Goal: Information Seeking & Learning: Check status

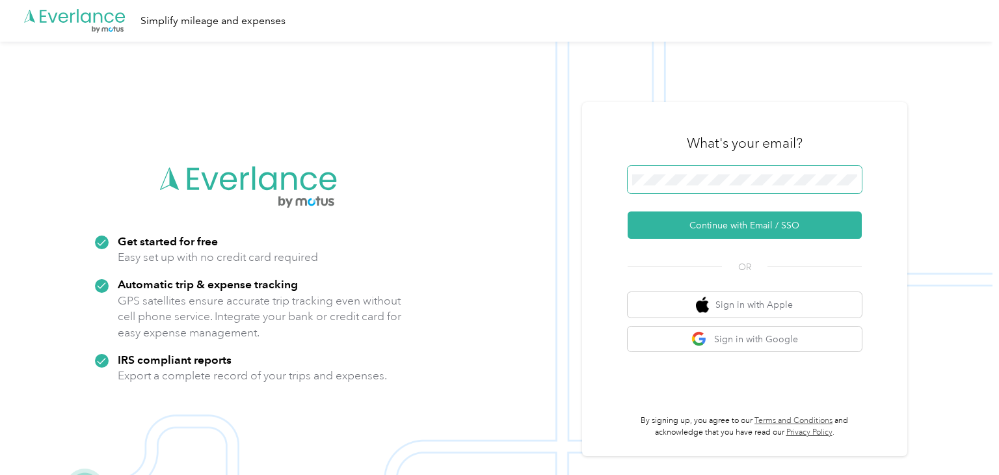
click at [688, 172] on span at bounding box center [745, 179] width 234 height 27
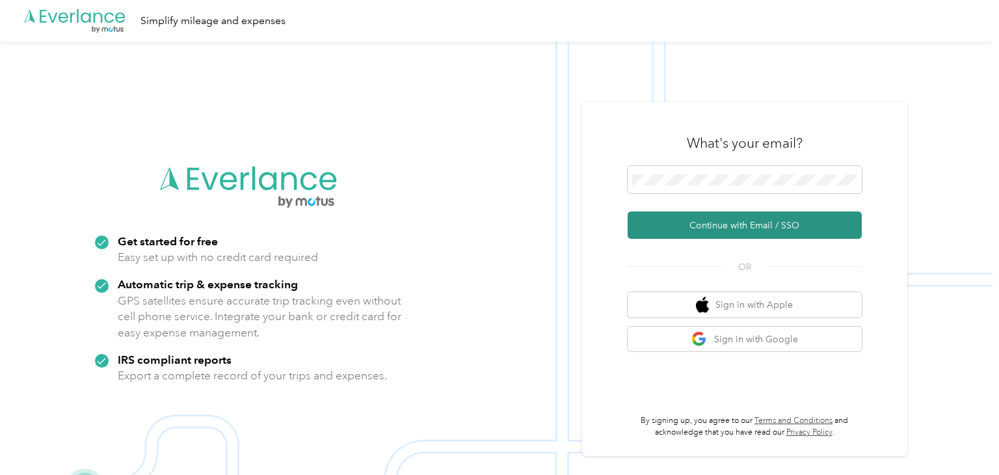
click at [763, 226] on button "Continue with Email / SSO" at bounding box center [745, 224] width 234 height 27
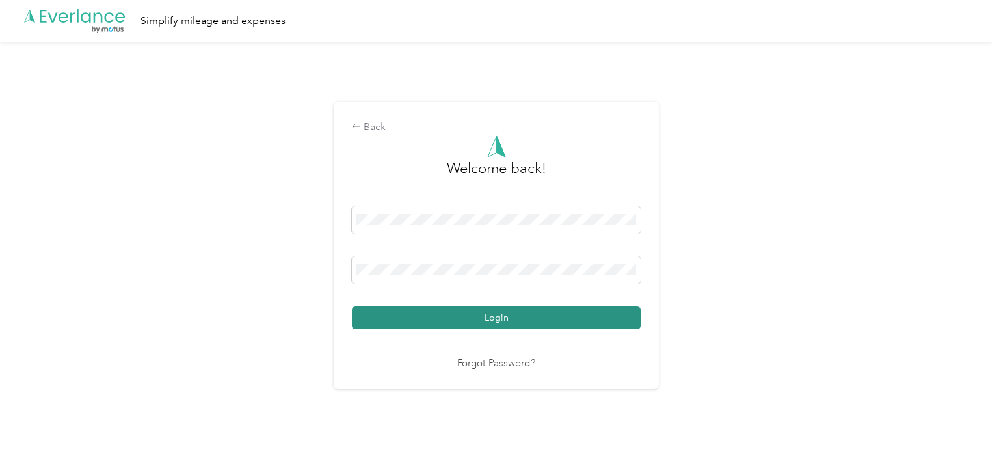
click at [516, 319] on button "Login" at bounding box center [496, 317] width 289 height 23
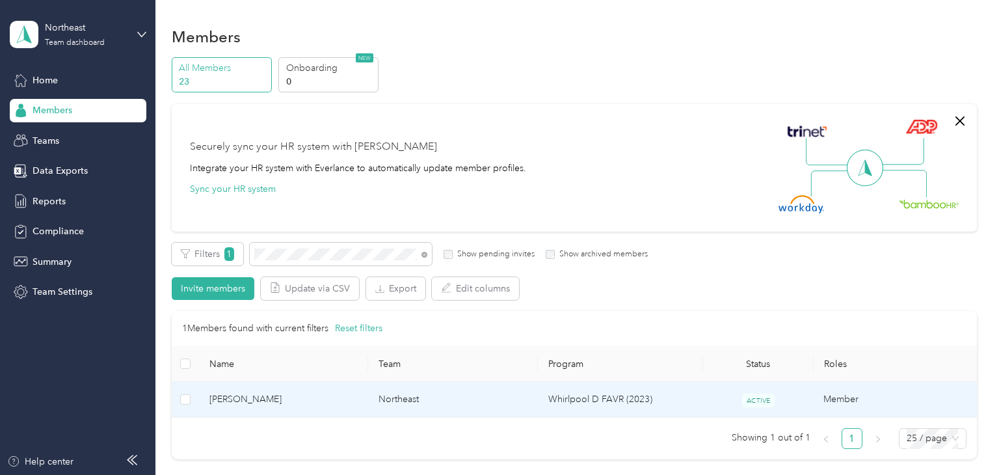
click at [321, 387] on td "[PERSON_NAME]" at bounding box center [284, 400] width 170 height 36
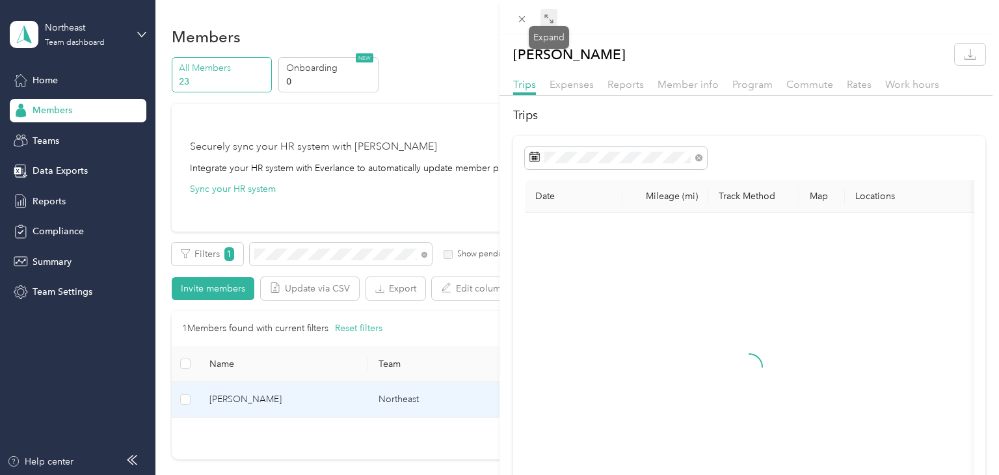
click at [551, 20] on icon at bounding box center [549, 19] width 10 height 10
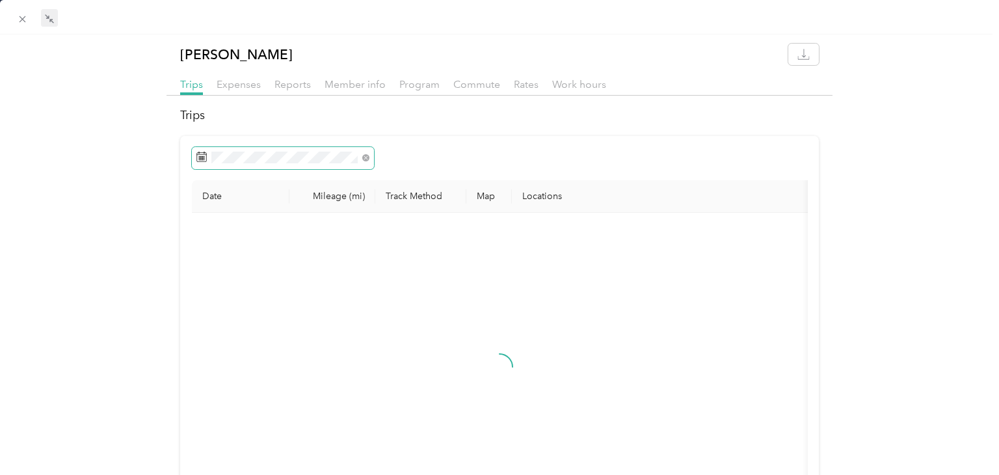
click at [302, 163] on span at bounding box center [283, 158] width 182 height 22
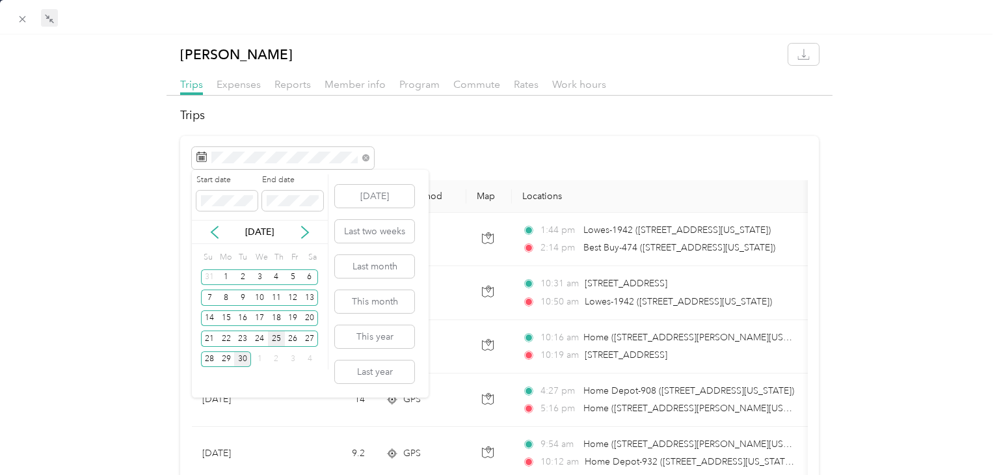
click at [275, 338] on div "25" at bounding box center [276, 338] width 17 height 16
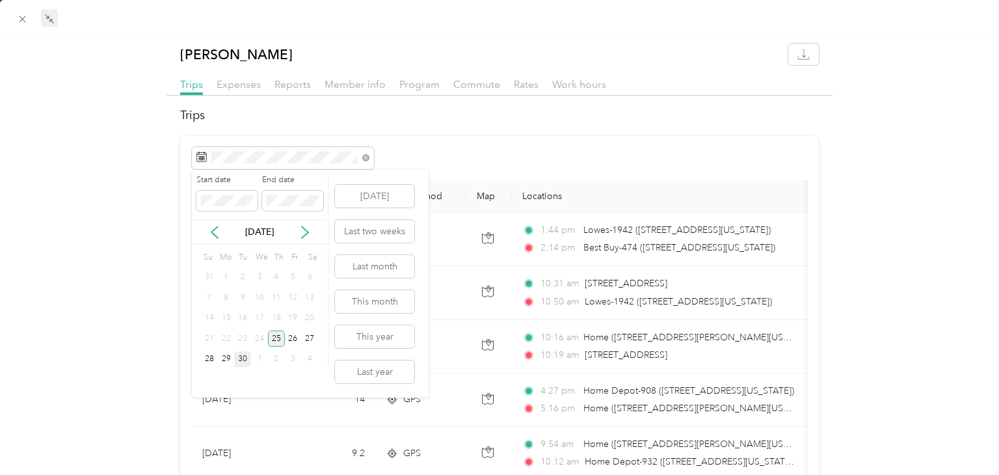
click at [275, 338] on div "25" at bounding box center [276, 338] width 17 height 16
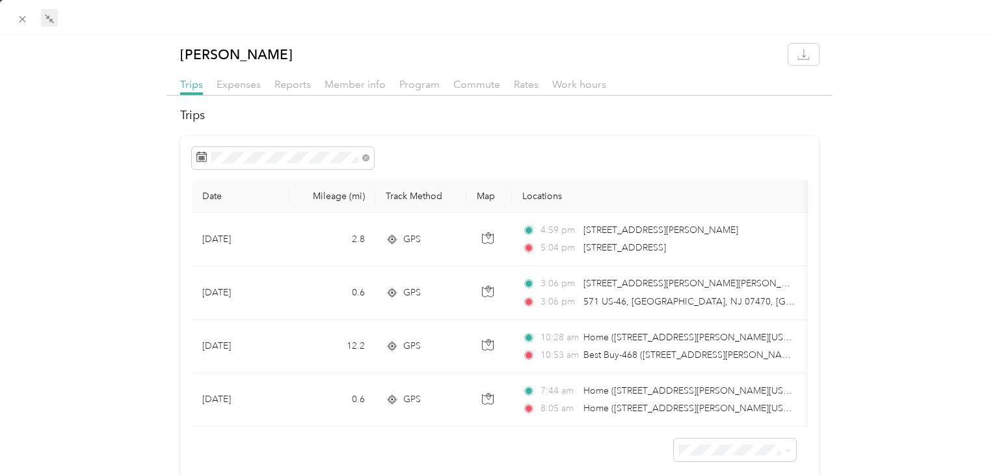
click at [615, 116] on h2 "Trips" at bounding box center [499, 116] width 639 height 18
click at [939, 176] on div "[PERSON_NAME] Trips Expenses Reports Member info Program Commute Rates Work hou…" at bounding box center [499, 266] width 999 height 445
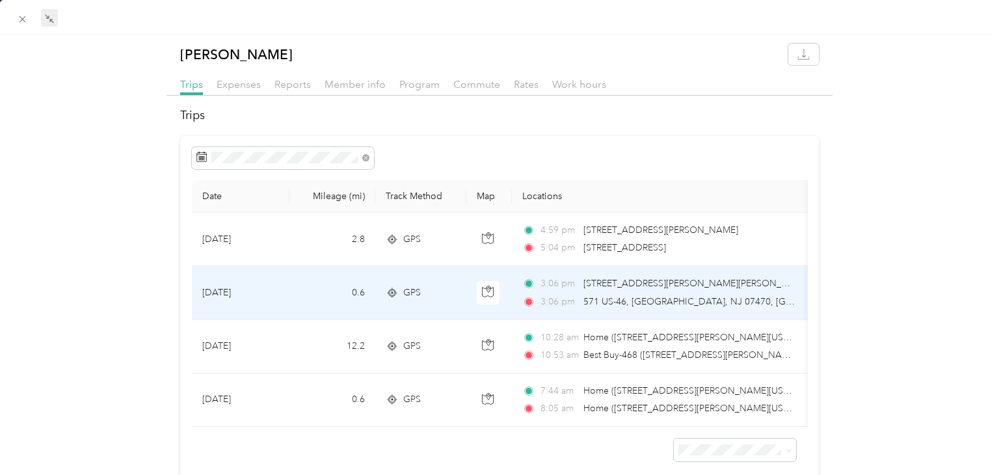
click at [645, 287] on span "[STREET_ADDRESS][PERSON_NAME][PERSON_NAME]" at bounding box center [696, 283] width 227 height 11
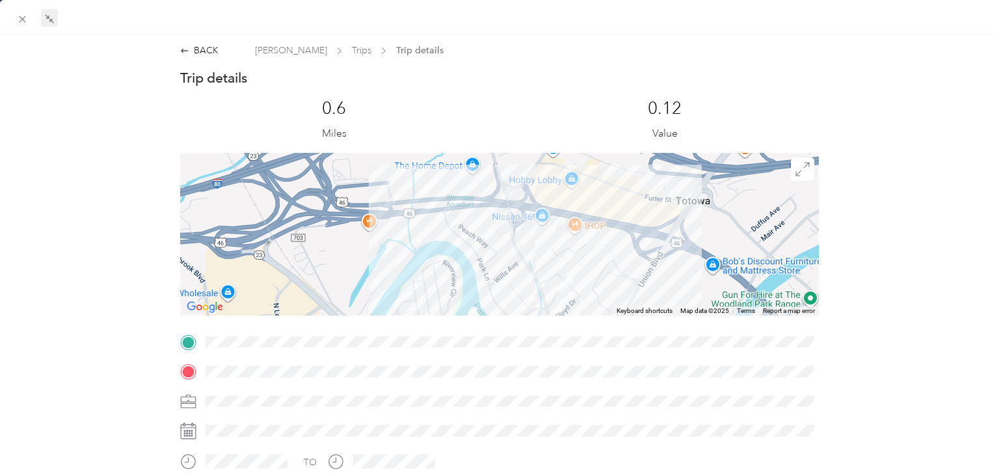
click at [43, 214] on div "BACK [PERSON_NAME] Trips Trip details Trip details This trip cannot be edited b…" at bounding box center [499, 387] width 999 height 686
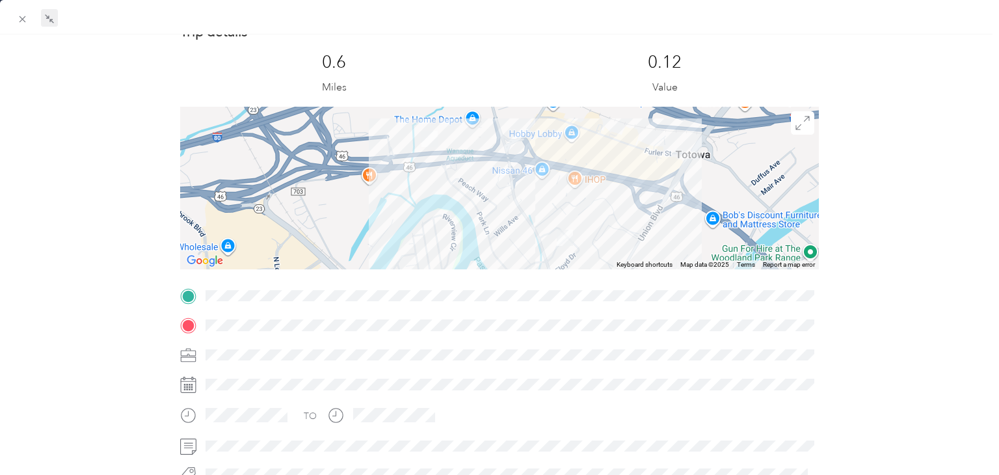
scroll to position [26, 0]
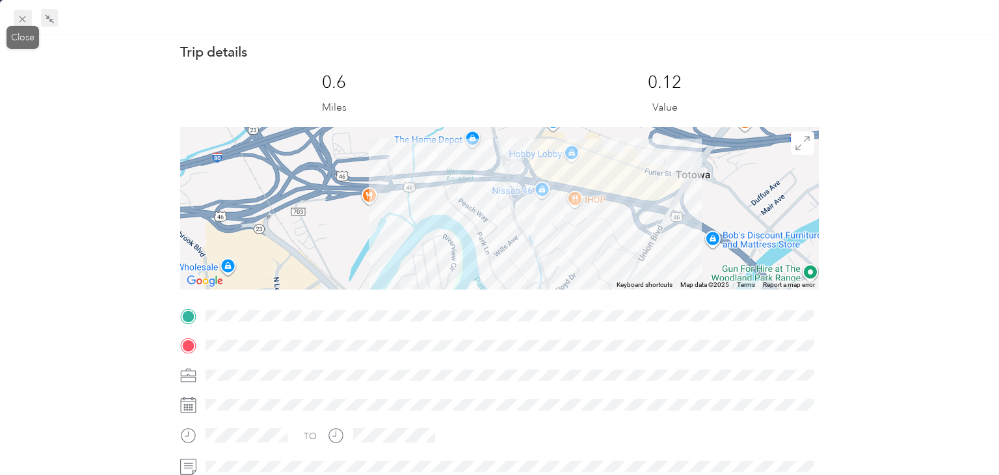
click at [20, 16] on icon at bounding box center [22, 19] width 11 height 11
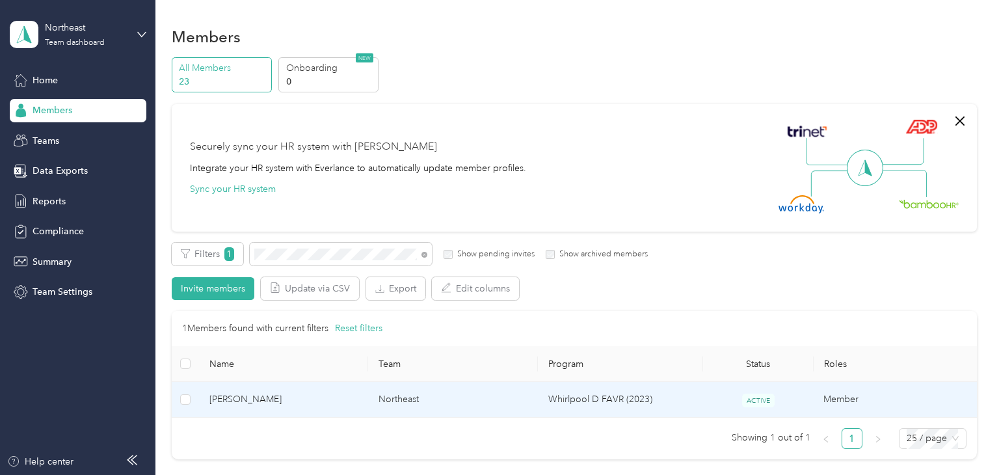
click at [291, 401] on span "[PERSON_NAME]" at bounding box center [283, 399] width 149 height 14
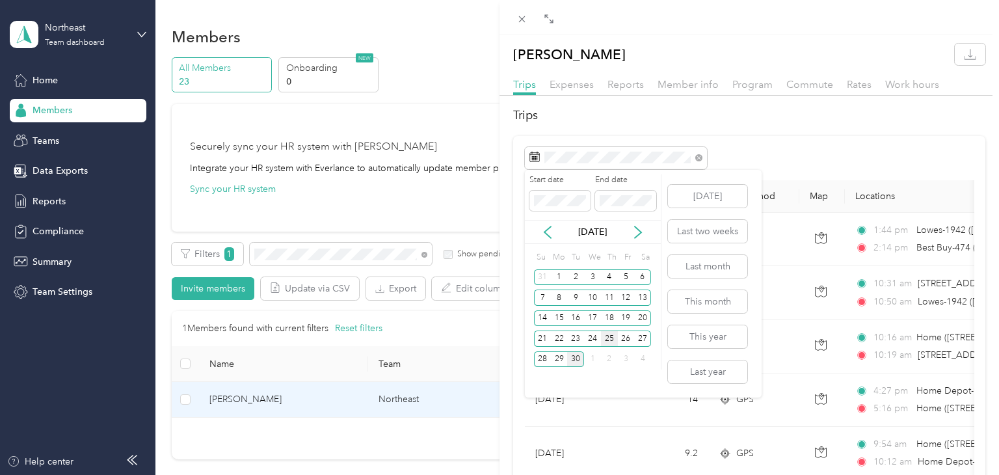
click at [607, 337] on div "25" at bounding box center [609, 338] width 17 height 16
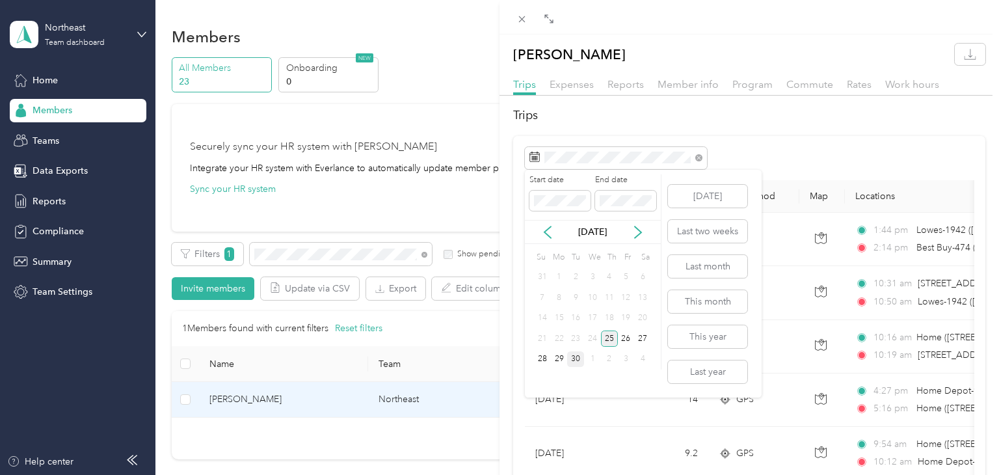
click at [607, 337] on div "25" at bounding box center [609, 338] width 17 height 16
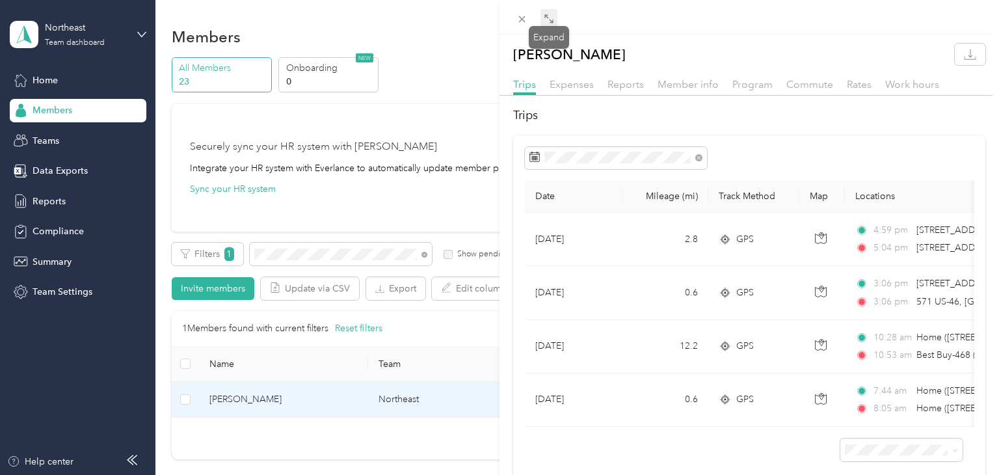
click at [547, 12] on span at bounding box center [548, 18] width 17 height 18
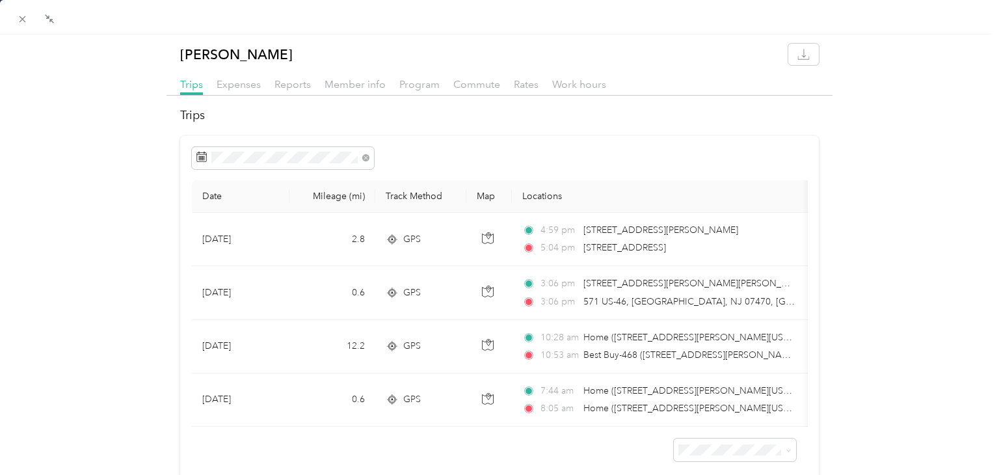
click at [946, 181] on div "[PERSON_NAME] Trips Expenses Reports Member info Program Commute Rates Work hou…" at bounding box center [499, 266] width 999 height 445
